Goal: Navigation & Orientation: Find specific page/section

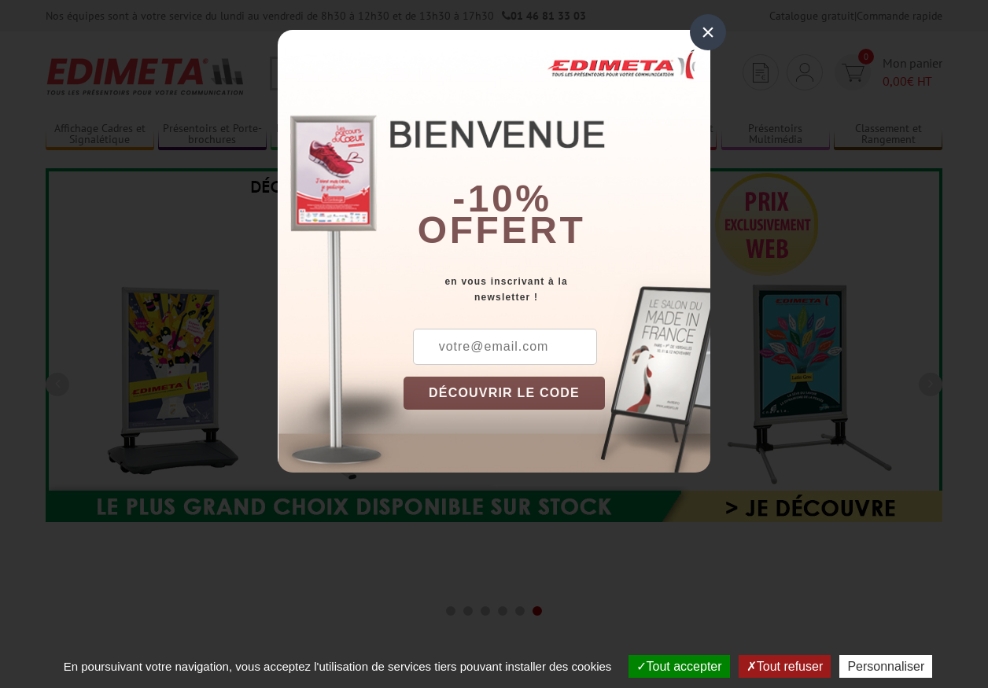
click at [672, 666] on button "Tout accepter" at bounding box center [680, 666] width 102 height 23
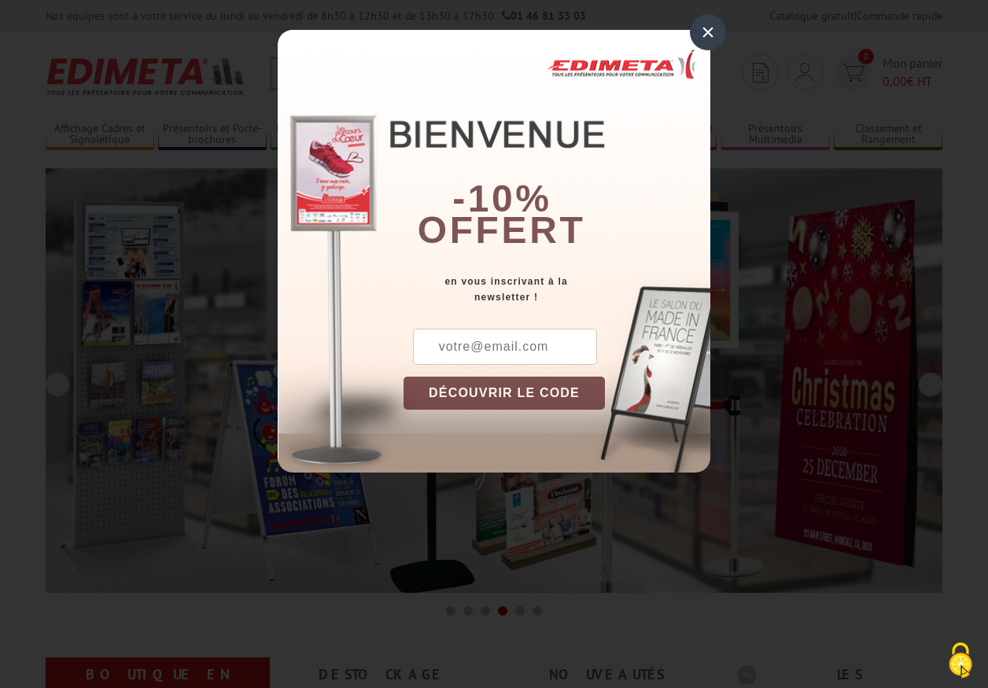
click at [708, 31] on div "×" at bounding box center [708, 32] width 36 height 36
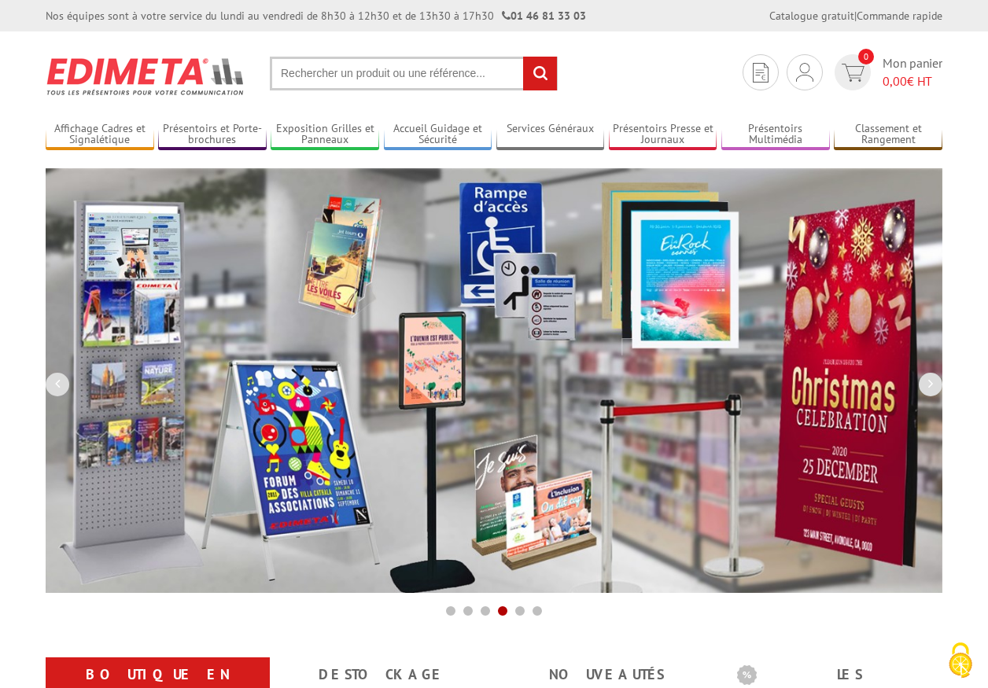
click at [0, 0] on div "Nos équipes sont à votre service du lundi au vendredi de 8h30 à 12h30 et de 13h…" at bounding box center [494, 15] width 988 height 31
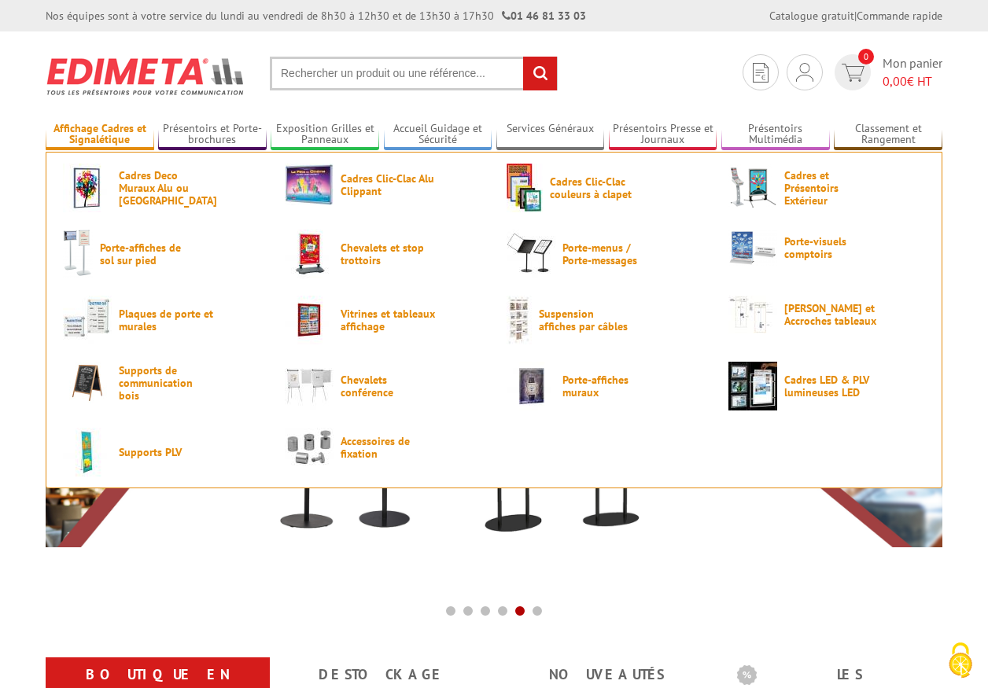
click at [99, 135] on link "Affichage Cadres et Signalétique" at bounding box center [100, 135] width 109 height 26
